Goal: Information Seeking & Learning: Learn about a topic

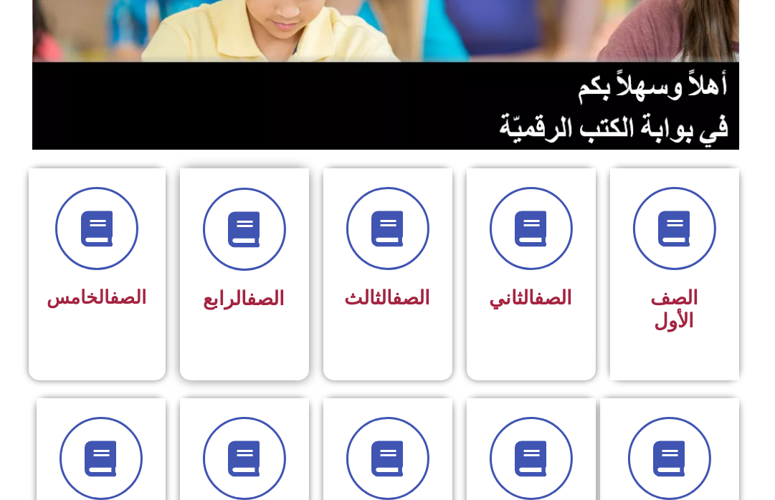
scroll to position [239, 0]
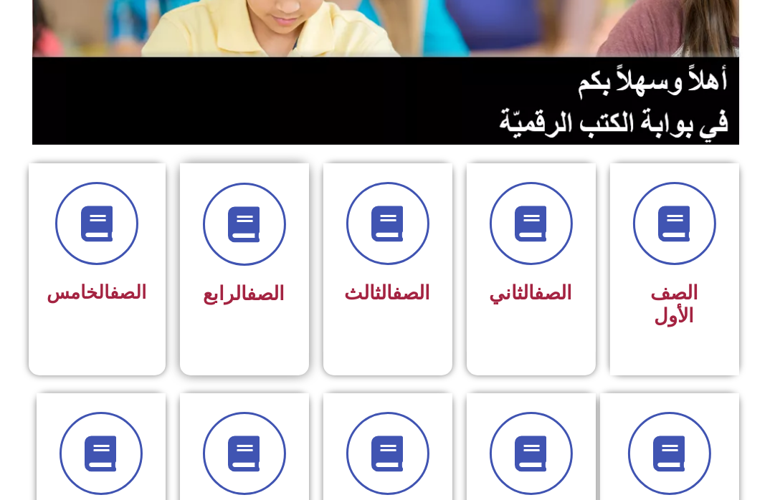
click at [228, 285] on span "الصف الرابع" at bounding box center [245, 293] width 82 height 23
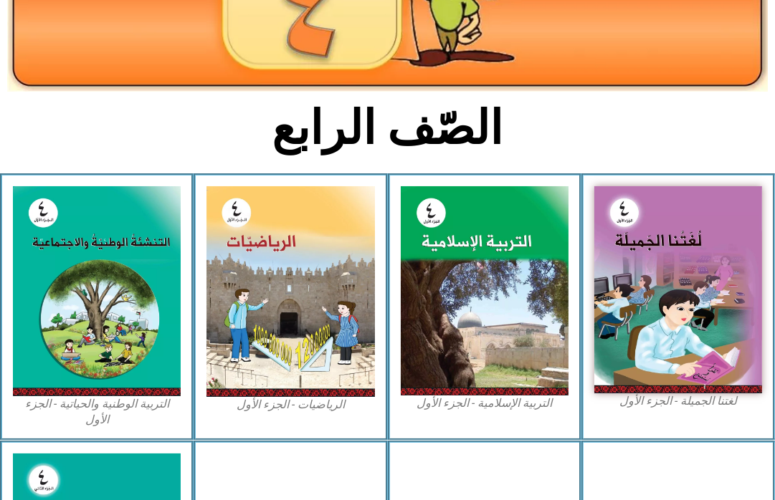
scroll to position [239, 0]
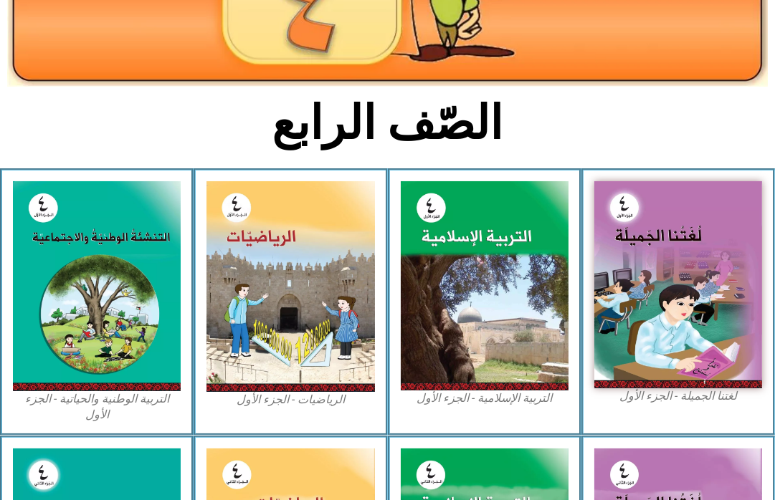
click at [278, 293] on img at bounding box center [290, 286] width 168 height 211
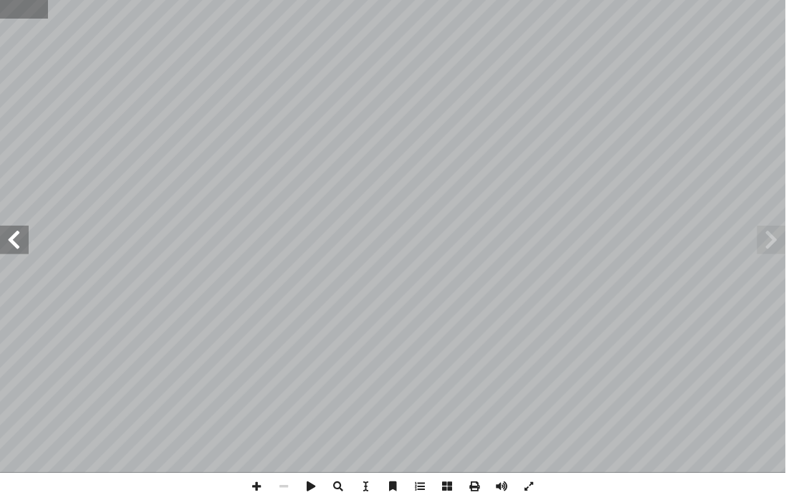
click at [27, 15] on input "text" at bounding box center [24, 9] width 48 height 19
type input "**"
click at [19, 242] on span at bounding box center [14, 240] width 29 height 29
click at [262, 485] on span at bounding box center [257, 486] width 27 height 27
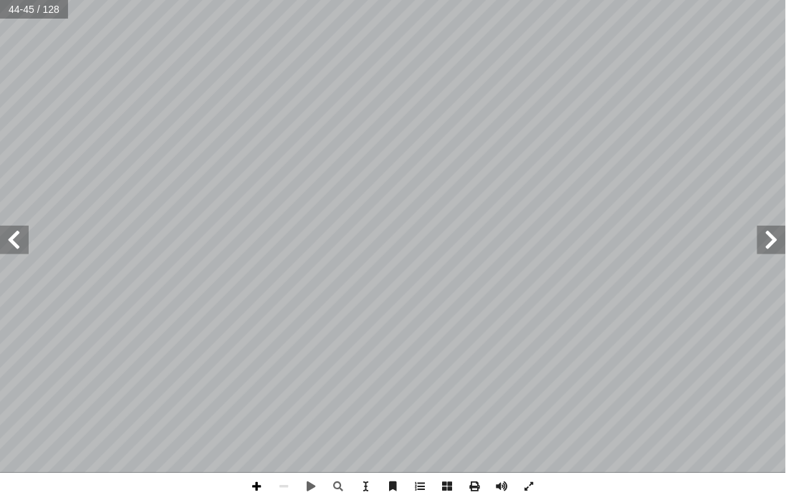
click at [266, 488] on span at bounding box center [257, 486] width 27 height 27
click at [19, 234] on span at bounding box center [14, 240] width 29 height 29
click at [0, 130] on html "الصفحة الرئيسية الصف الأول الصف الثاني الصف الثالث الصف الرابع الصف الخامس الصف…" at bounding box center [393, 65] width 786 height 130
click at [766, 237] on span at bounding box center [772, 240] width 29 height 29
